Goal: Task Accomplishment & Management: Use online tool/utility

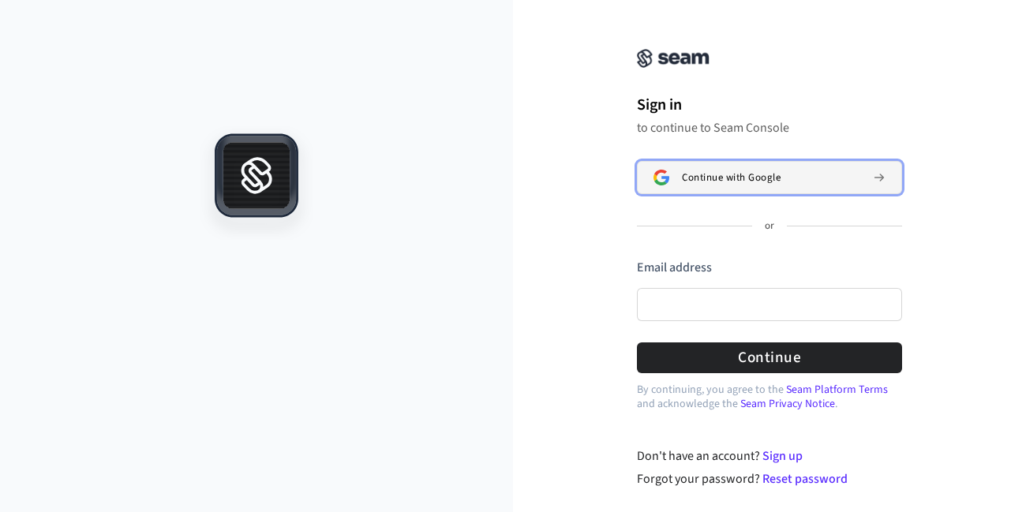
click at [810, 181] on div "Continue with Google" at bounding box center [771, 177] width 178 height 13
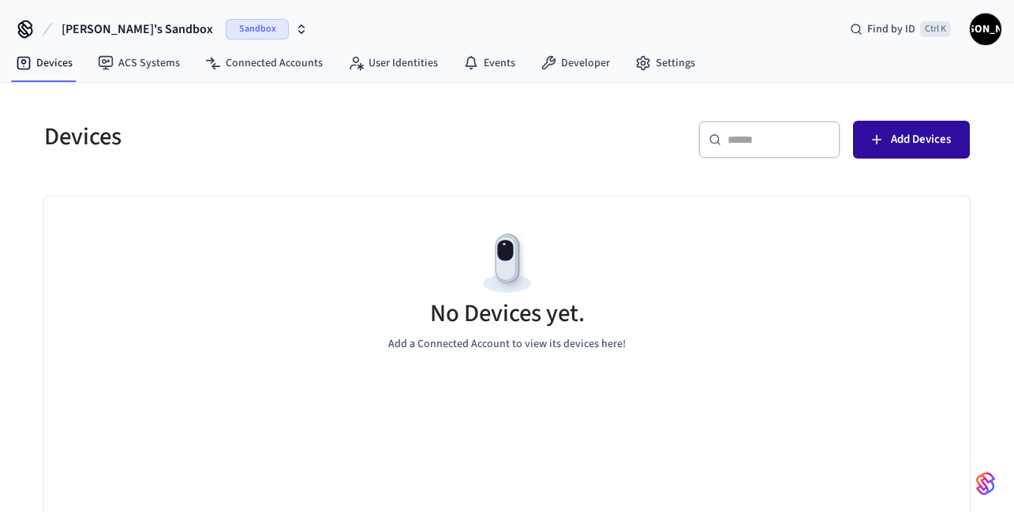
click at [916, 137] on span "Add Devices" at bounding box center [921, 139] width 60 height 21
click at [597, 137] on div "​ ​ Add Devices" at bounding box center [744, 146] width 454 height 51
